Goal: Information Seeking & Learning: Learn about a topic

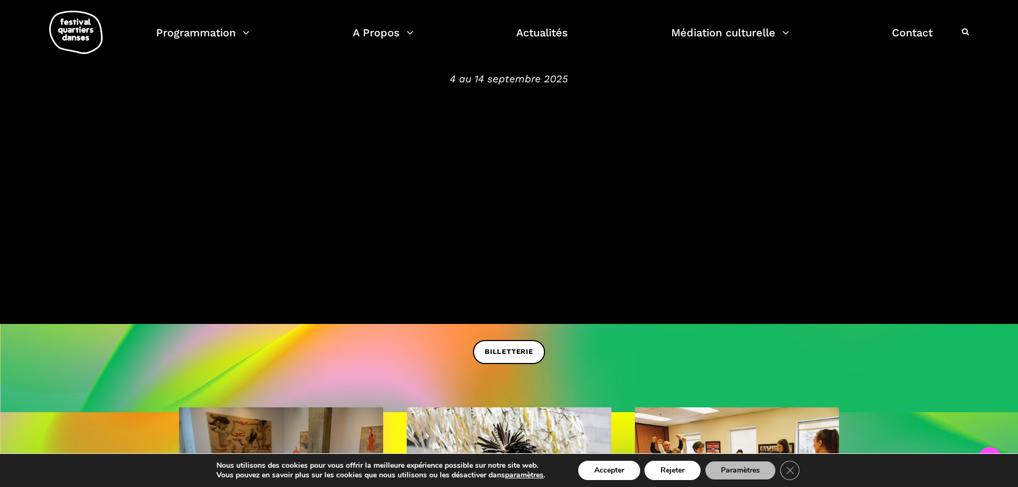
scroll to position [149, 0]
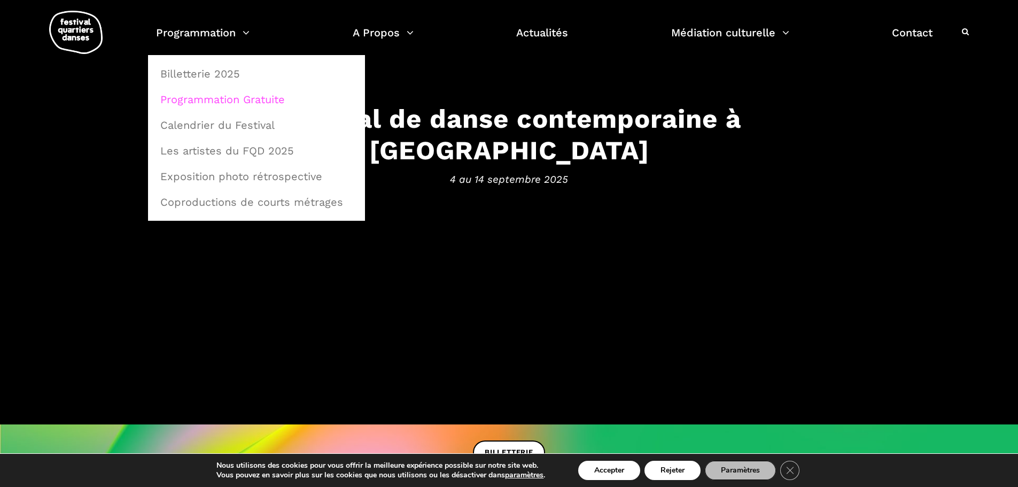
click at [224, 98] on link "Programmation Gratuite" at bounding box center [256, 99] width 205 height 25
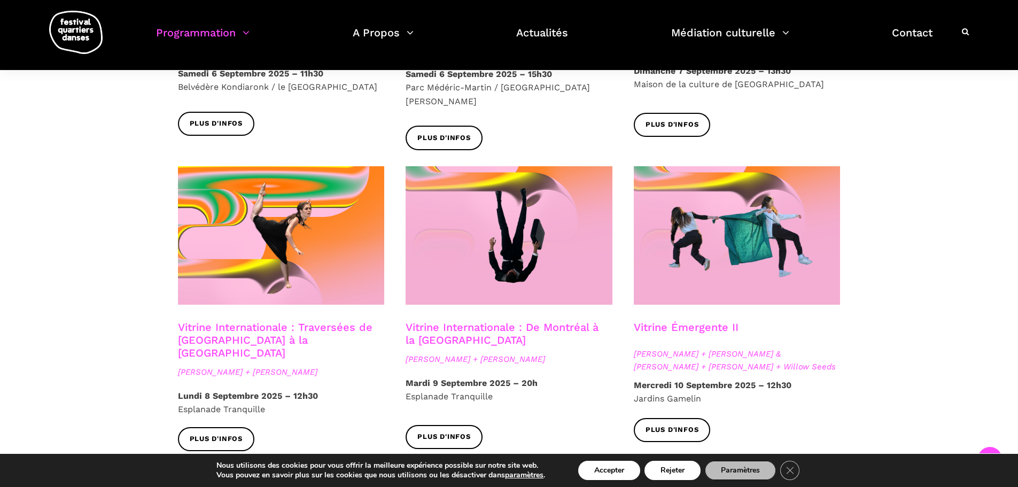
scroll to position [801, 0]
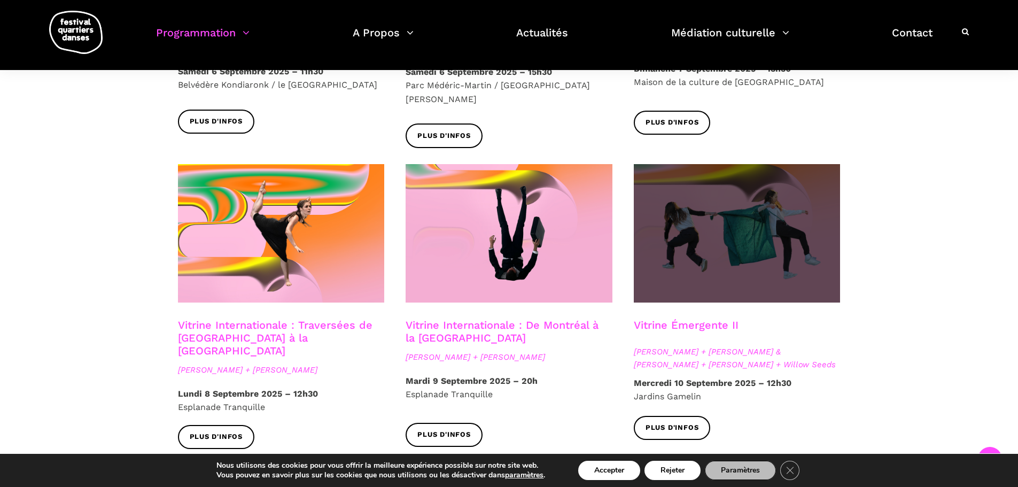
click at [798, 193] on span at bounding box center [737, 233] width 207 height 138
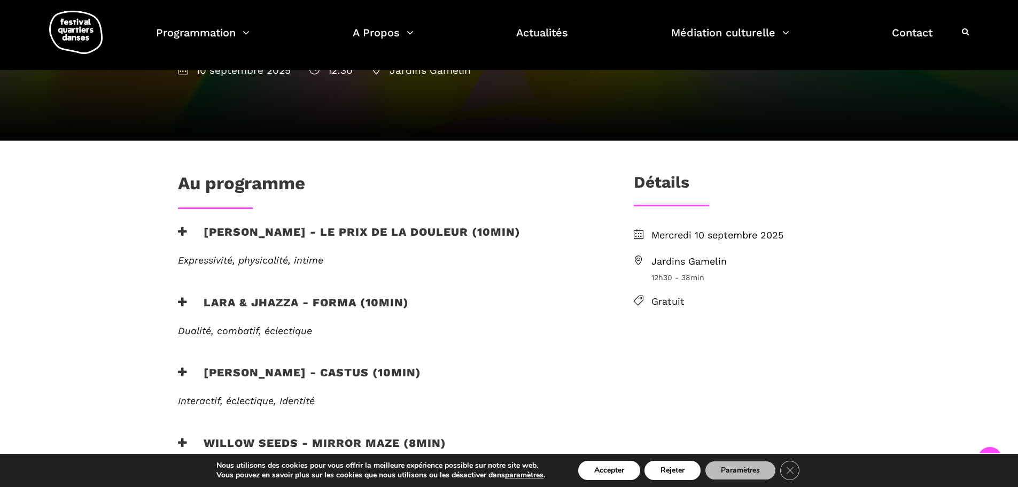
scroll to position [214, 0]
